Goal: Information Seeking & Learning: Learn about a topic

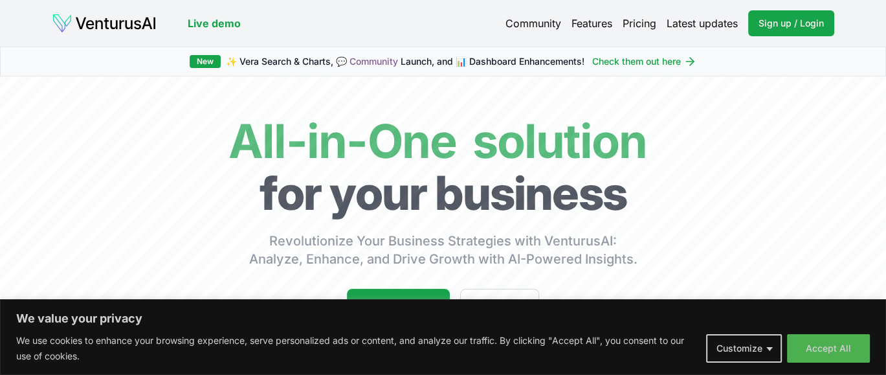
click at [642, 17] on link "Pricing" at bounding box center [640, 24] width 34 height 16
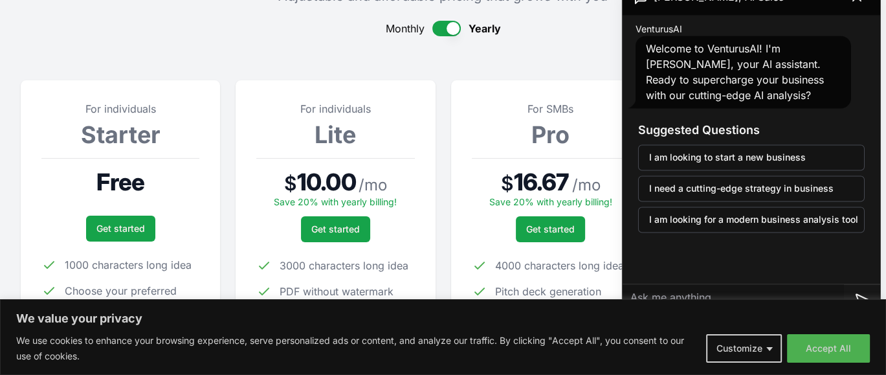
scroll to position [65, 0]
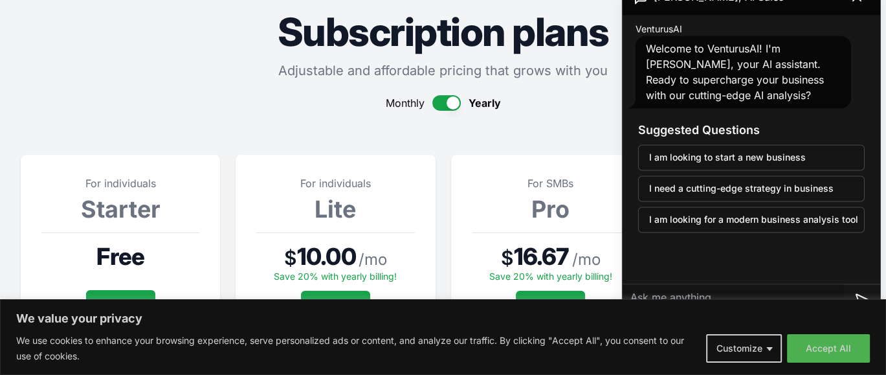
scroll to position [0, 0]
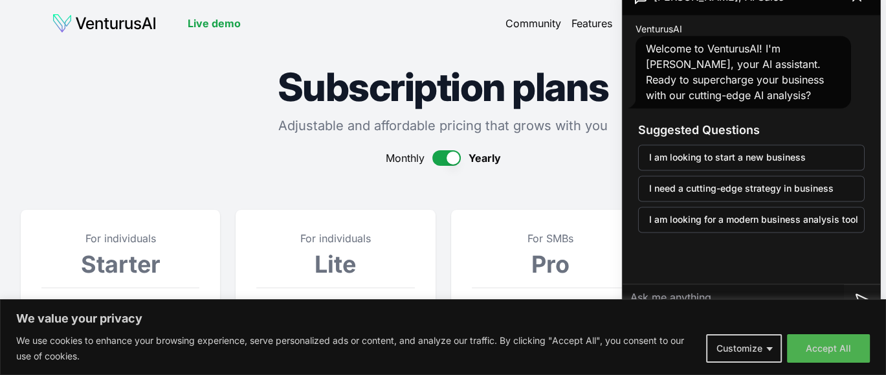
click at [207, 100] on h1 "Subscription plans" at bounding box center [443, 86] width 845 height 39
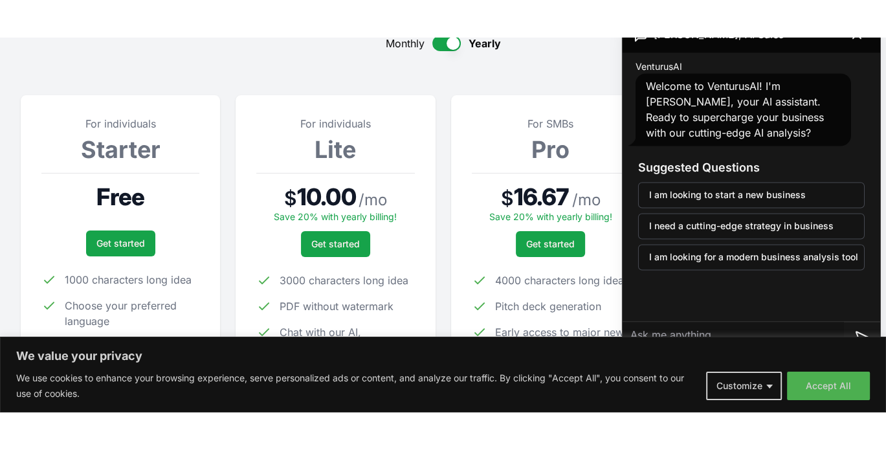
scroll to position [129, 0]
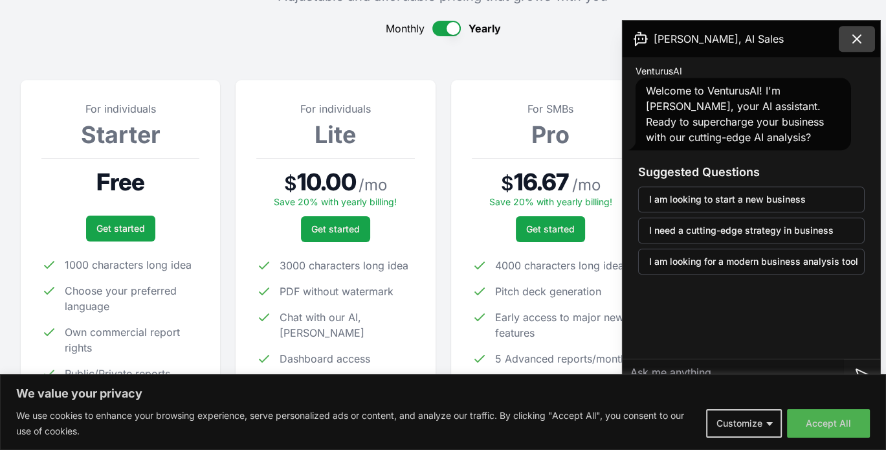
click at [857, 36] on icon at bounding box center [857, 39] width 16 height 16
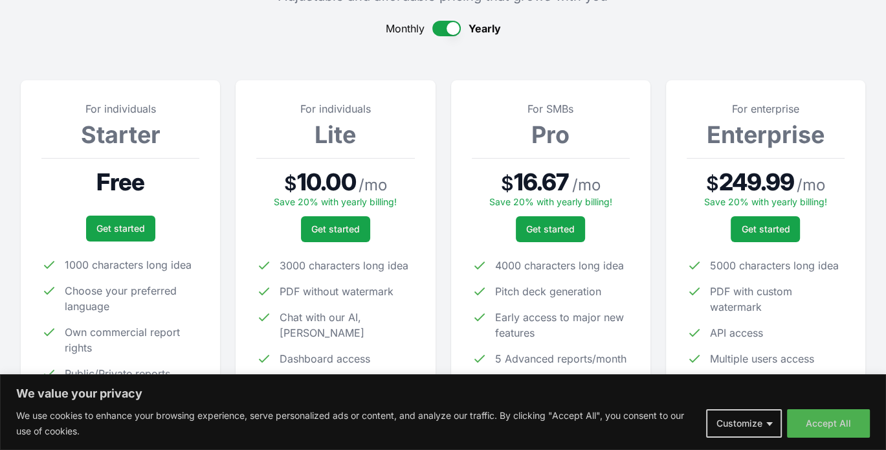
scroll to position [0, 0]
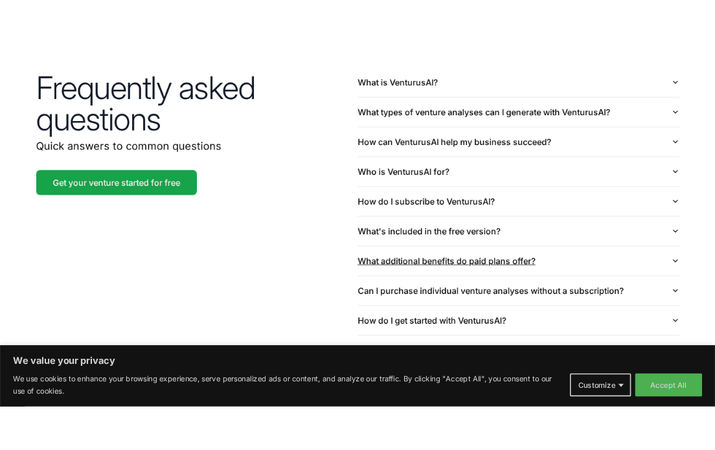
scroll to position [3095, 0]
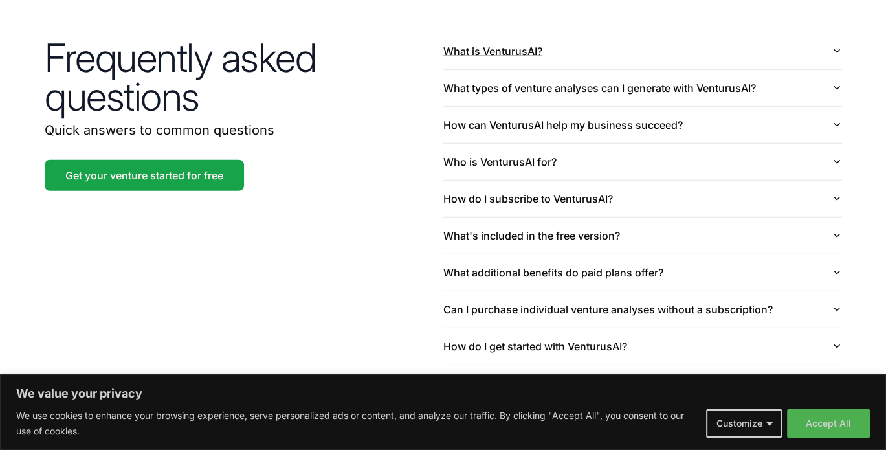
click at [831, 33] on button "What is VenturusAI?" at bounding box center [642, 51] width 399 height 36
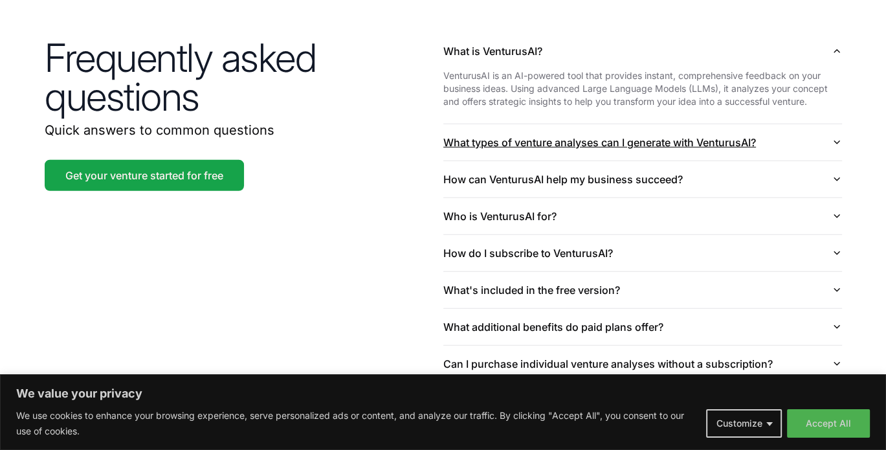
click at [834, 137] on icon "button" at bounding box center [837, 142] width 10 height 10
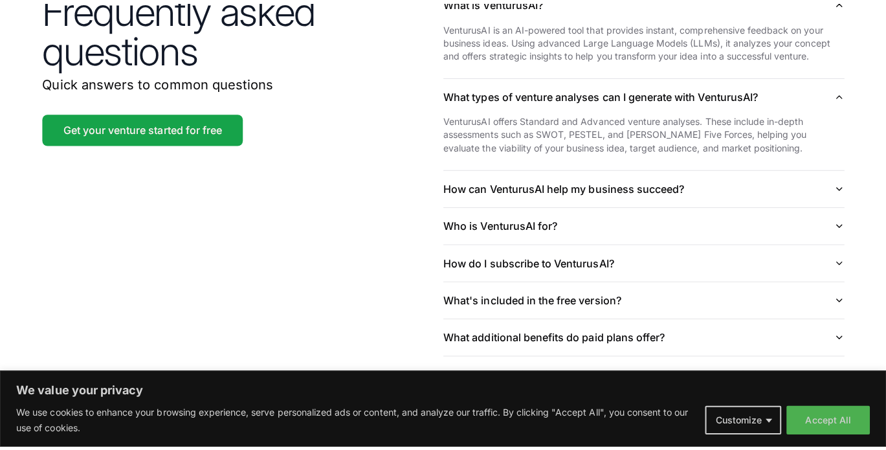
scroll to position [3145, 0]
